Goal: Task Accomplishment & Management: Use online tool/utility

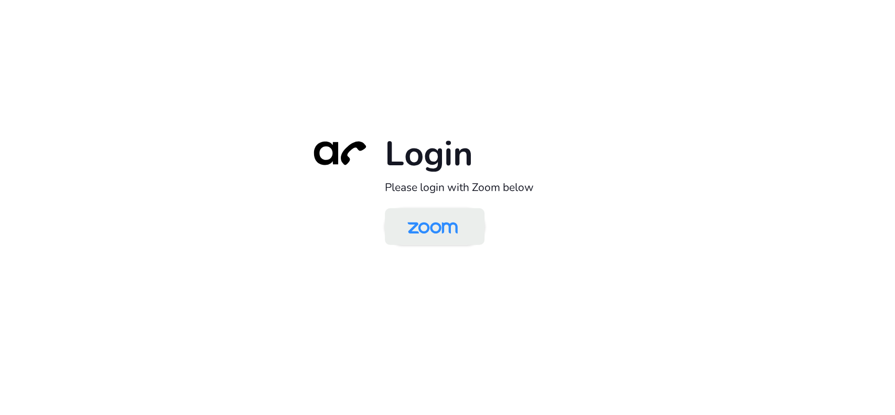
click at [431, 223] on img at bounding box center [432, 227] width 72 height 34
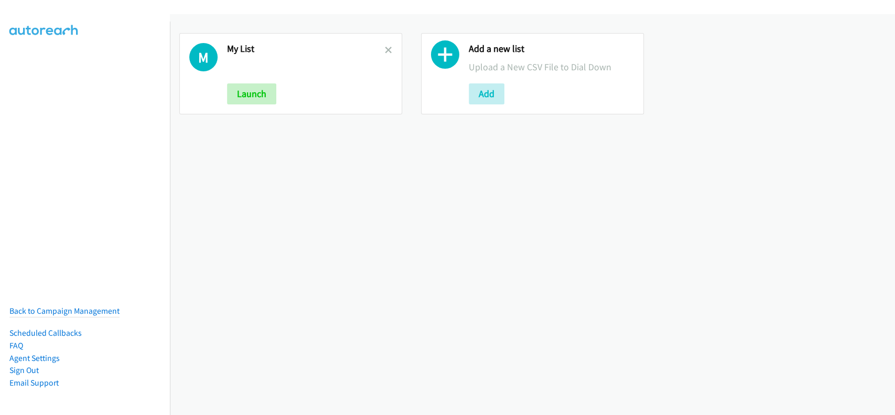
click at [236, 82] on div "My List Launch" at bounding box center [306, 73] width 158 height 61
click at [237, 95] on button "Launch" at bounding box center [251, 93] width 49 height 21
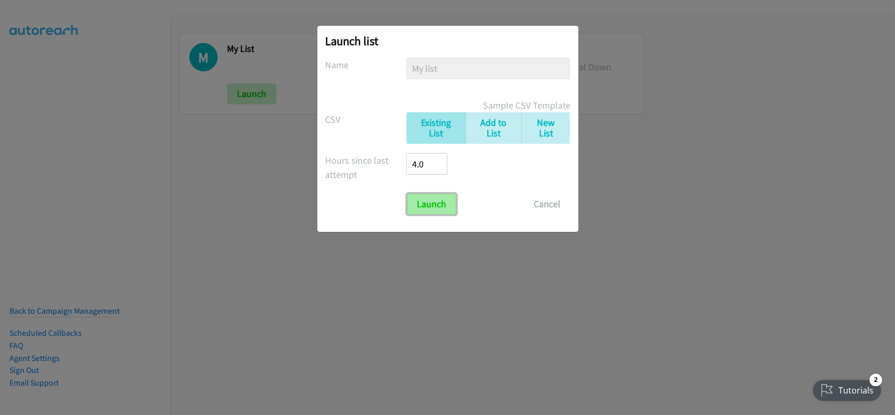
click at [417, 197] on input "Launch" at bounding box center [431, 203] width 49 height 21
